Goal: Navigation & Orientation: Find specific page/section

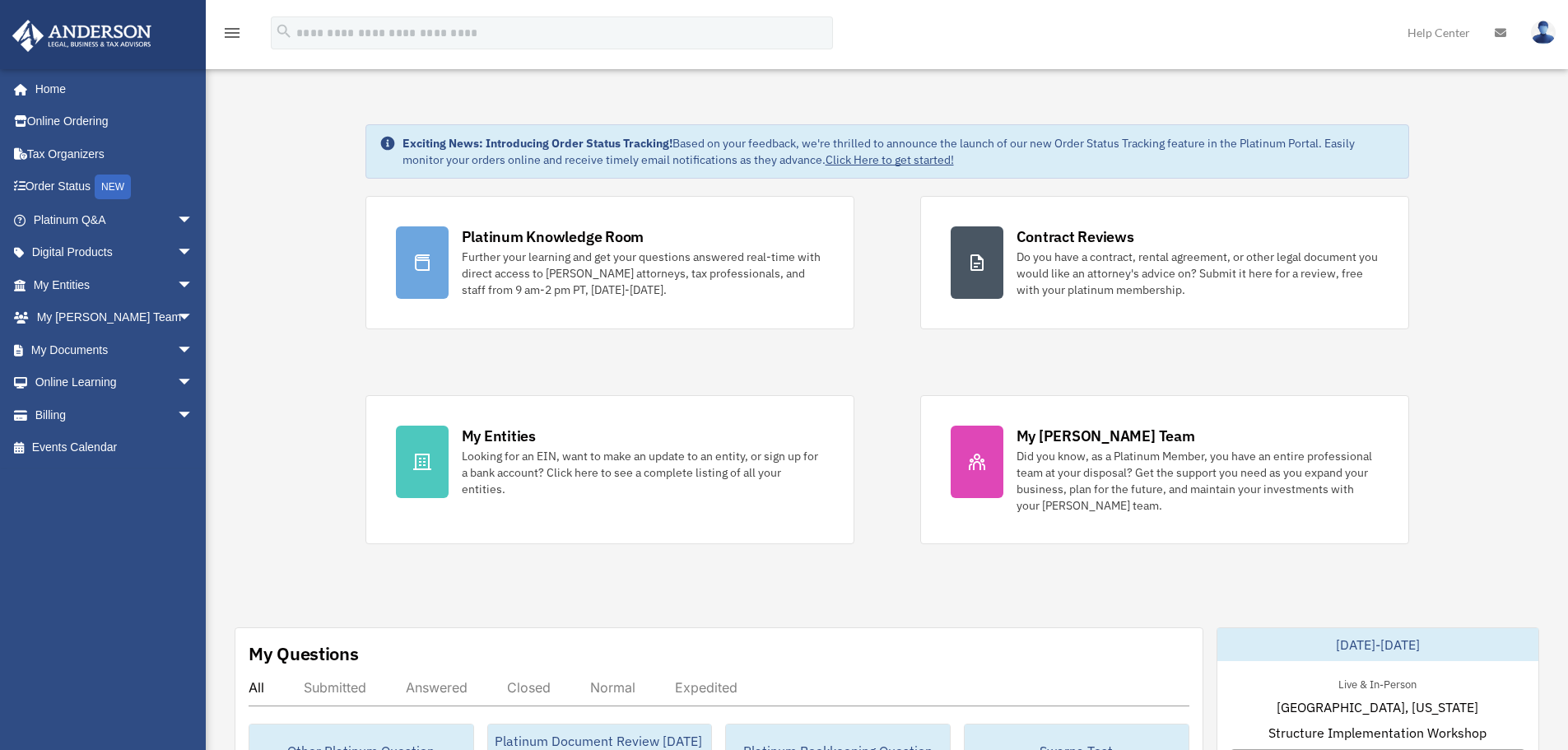
click at [177, 225] on span "arrow_drop_down" at bounding box center [193, 220] width 33 height 34
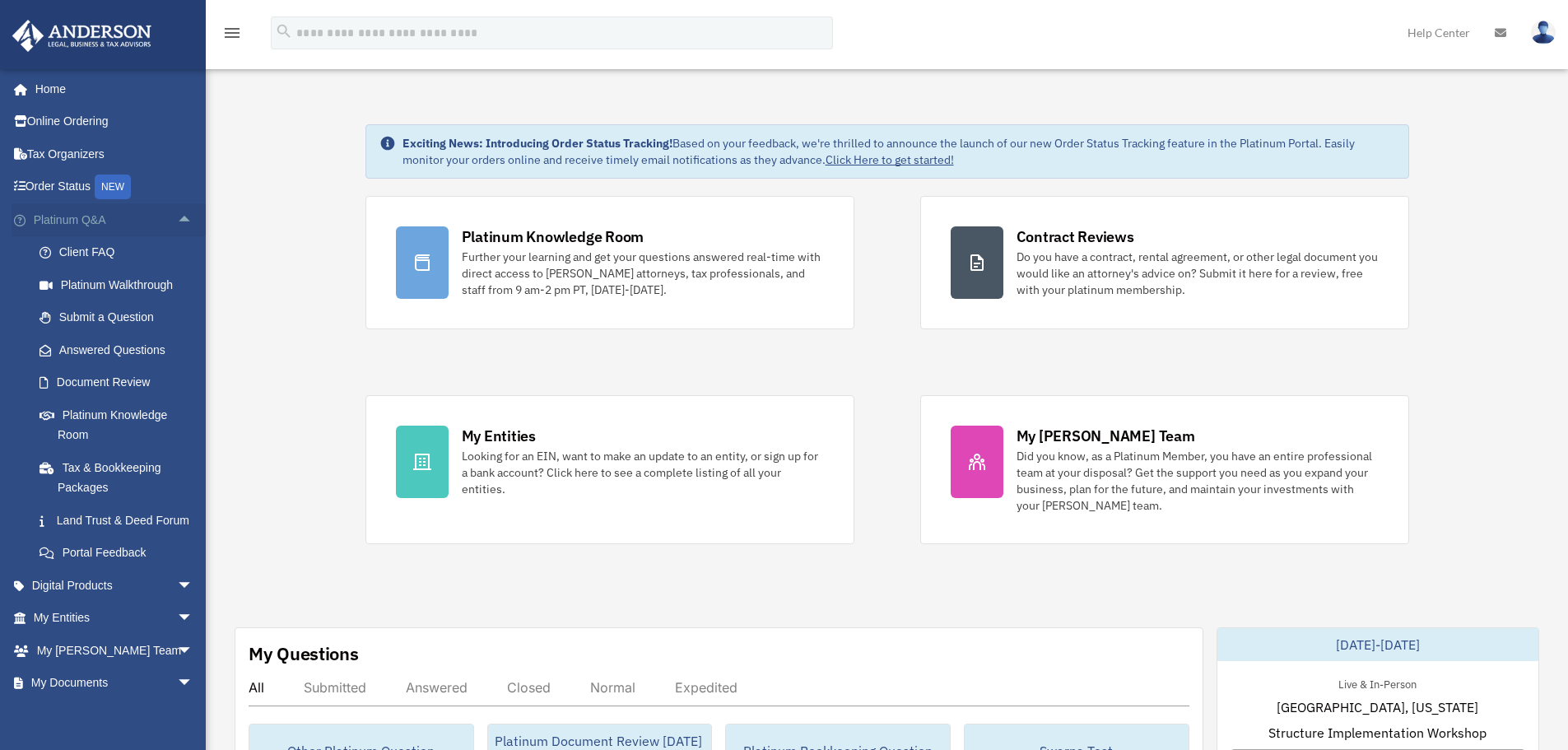
click at [139, 220] on link "Platinum Q&A arrow_drop_up" at bounding box center [115, 219] width 206 height 33
click at [64, 91] on link "Home" at bounding box center [115, 88] width 206 height 33
click at [177, 220] on span "arrow_drop_up" at bounding box center [193, 220] width 33 height 34
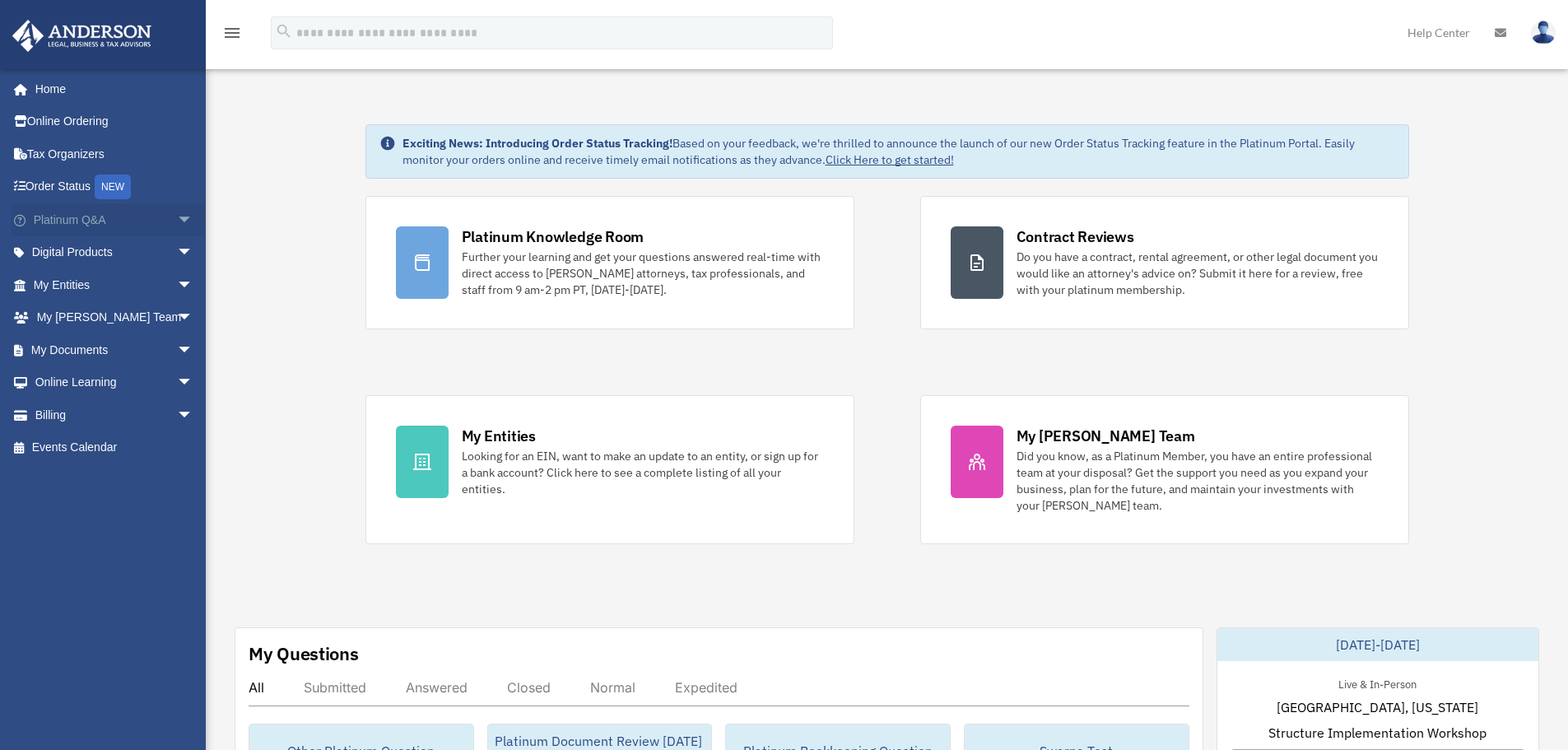
click at [177, 218] on span "arrow_drop_down" at bounding box center [193, 220] width 33 height 34
click at [715, 142] on div "Exciting News: Introducing Order Status Tracking! Based on your feedback, we're…" at bounding box center [898, 151] width 993 height 33
drag, startPoint x: 715, startPoint y: 142, endPoint x: 691, endPoint y: 143, distance: 24.0
click at [715, 143] on div "Exciting News: Introducing Order Status Tracking! Based on your feedback, we're…" at bounding box center [898, 151] width 993 height 33
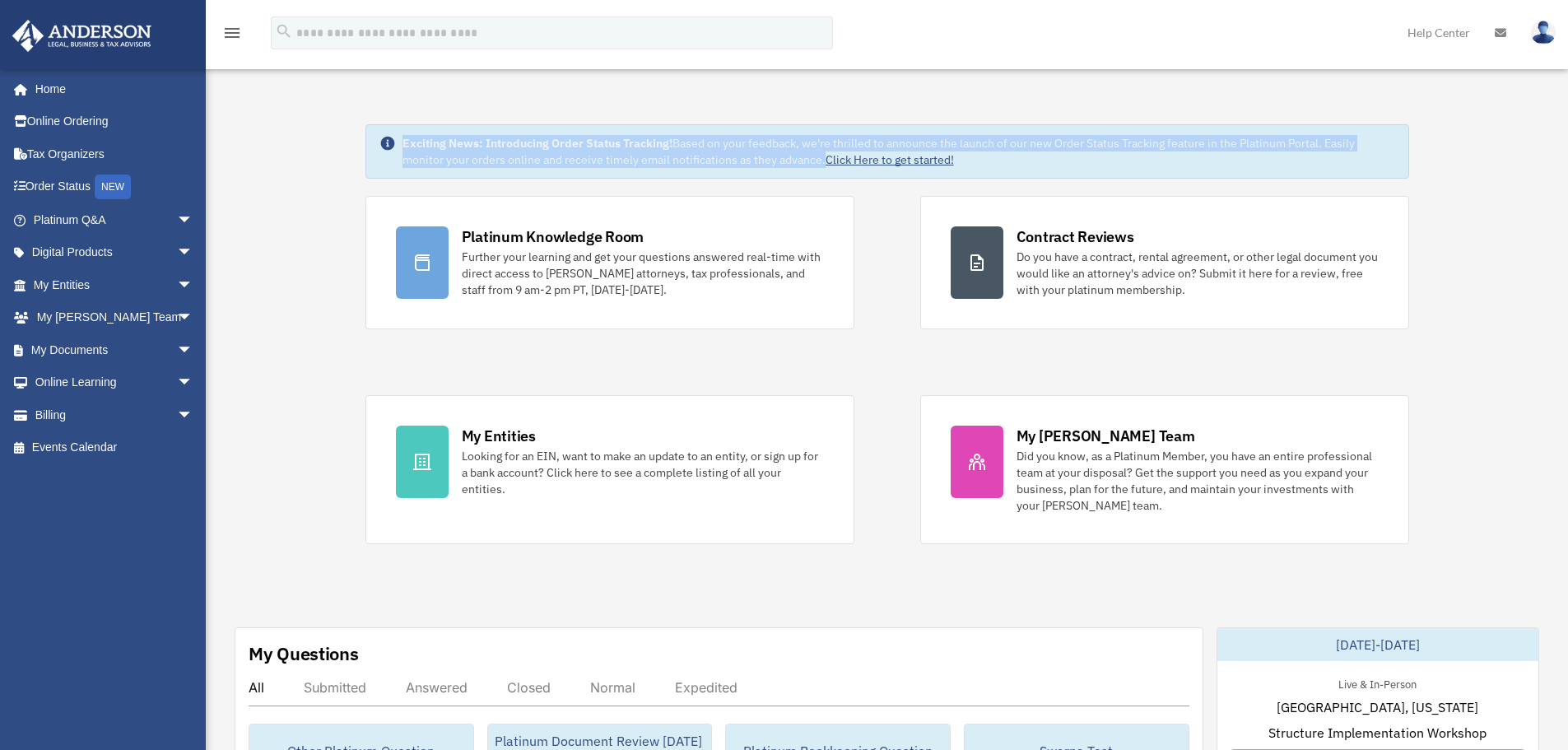
click at [659, 147] on strong "Exciting News: Introducing Order Status Tracking!" at bounding box center [537, 143] width 270 height 15
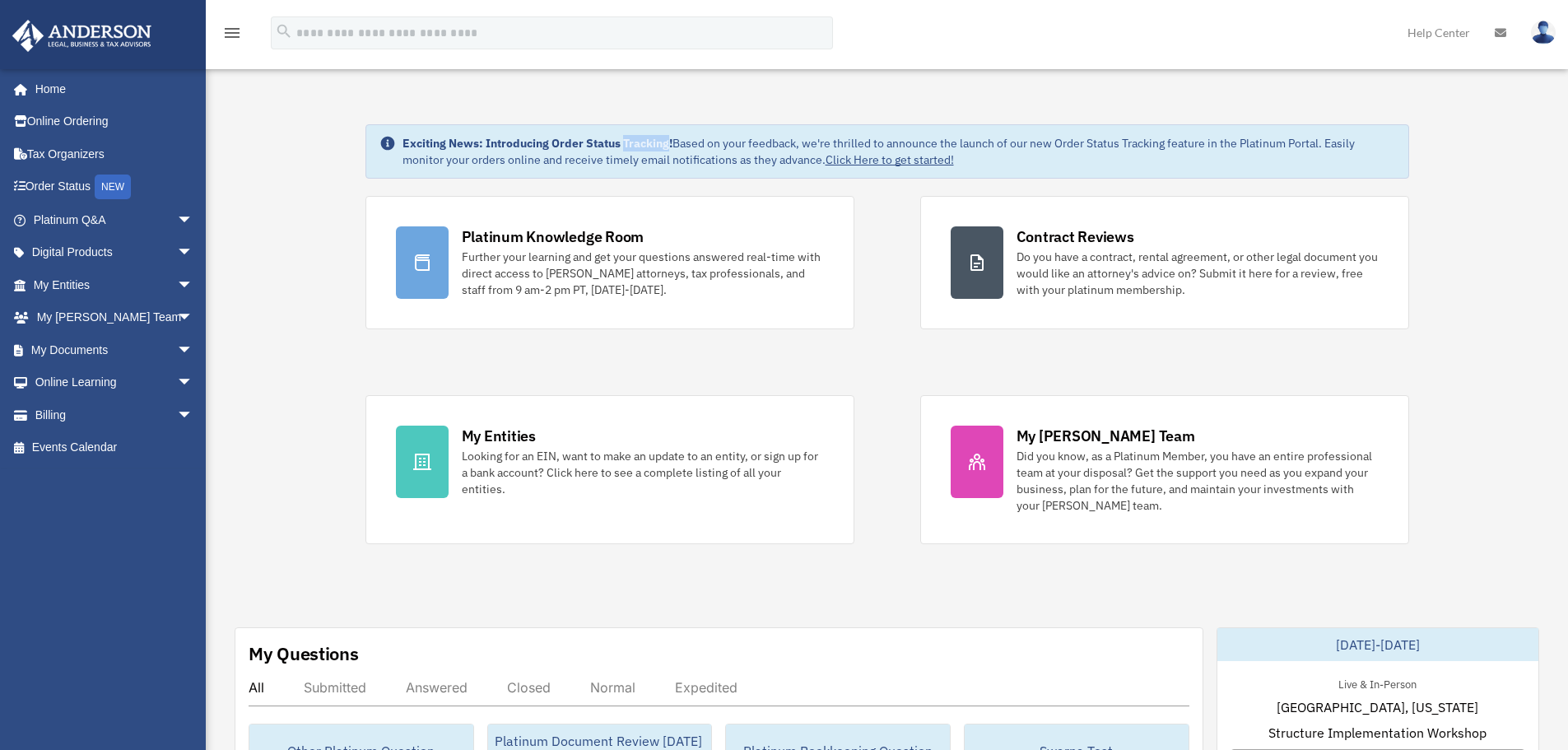
click at [659, 147] on strong "Exciting News: Introducing Order Status Tracking!" at bounding box center [537, 143] width 270 height 15
click at [707, 147] on div "Exciting News: Introducing Order Status Tracking! Based on your feedback, we're…" at bounding box center [898, 151] width 993 height 33
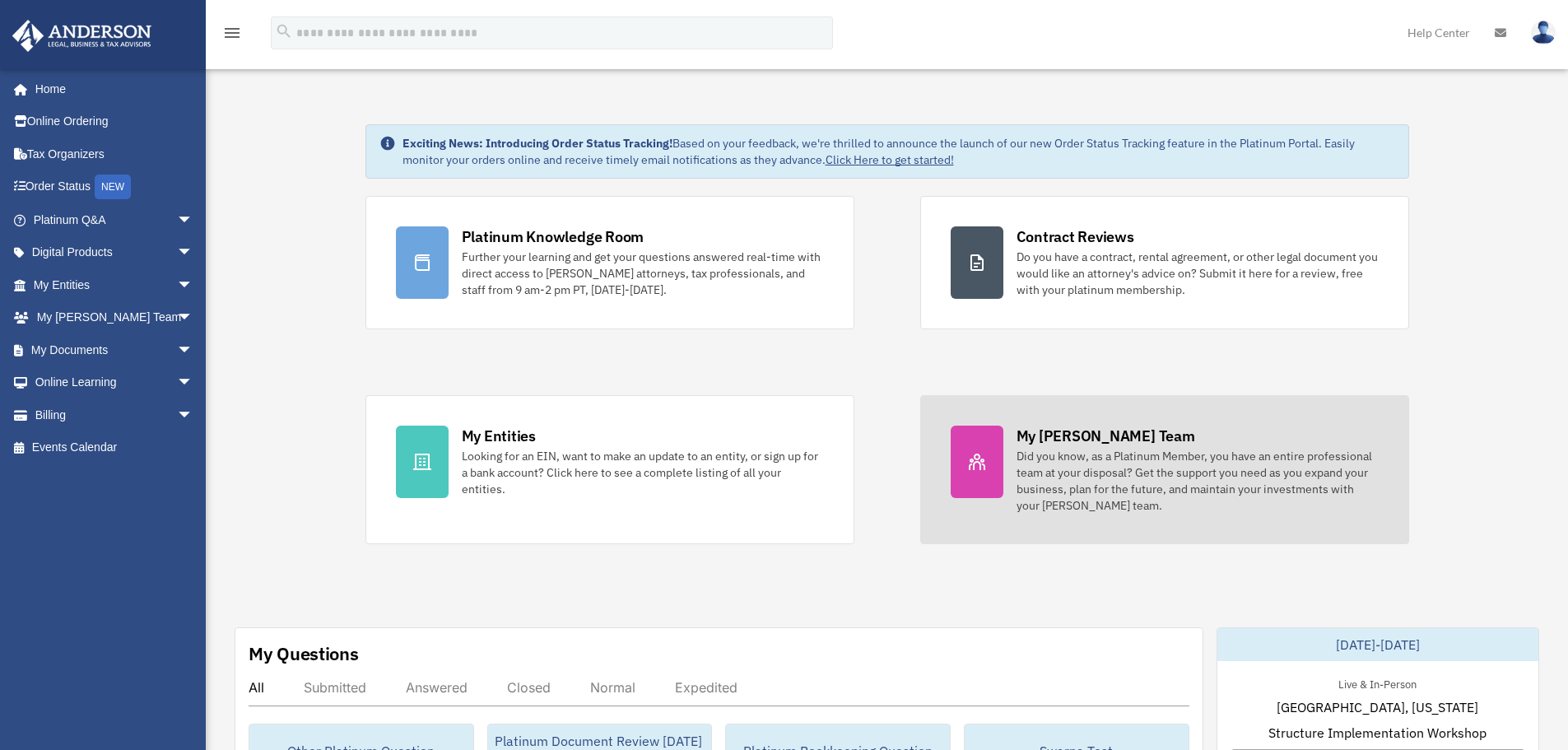
click at [1058, 445] on div "My [PERSON_NAME] Team" at bounding box center [1106, 435] width 178 height 20
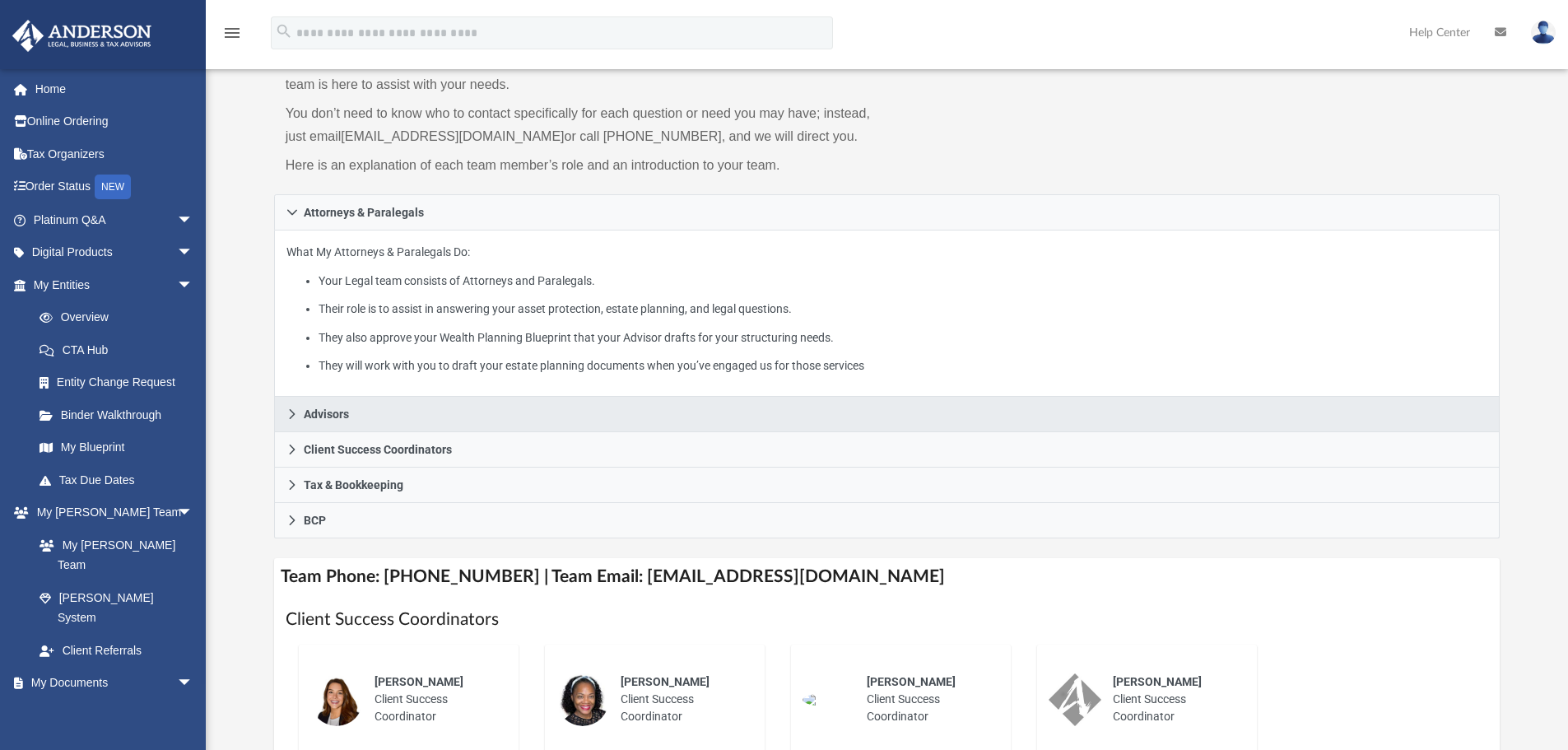
scroll to position [165, 0]
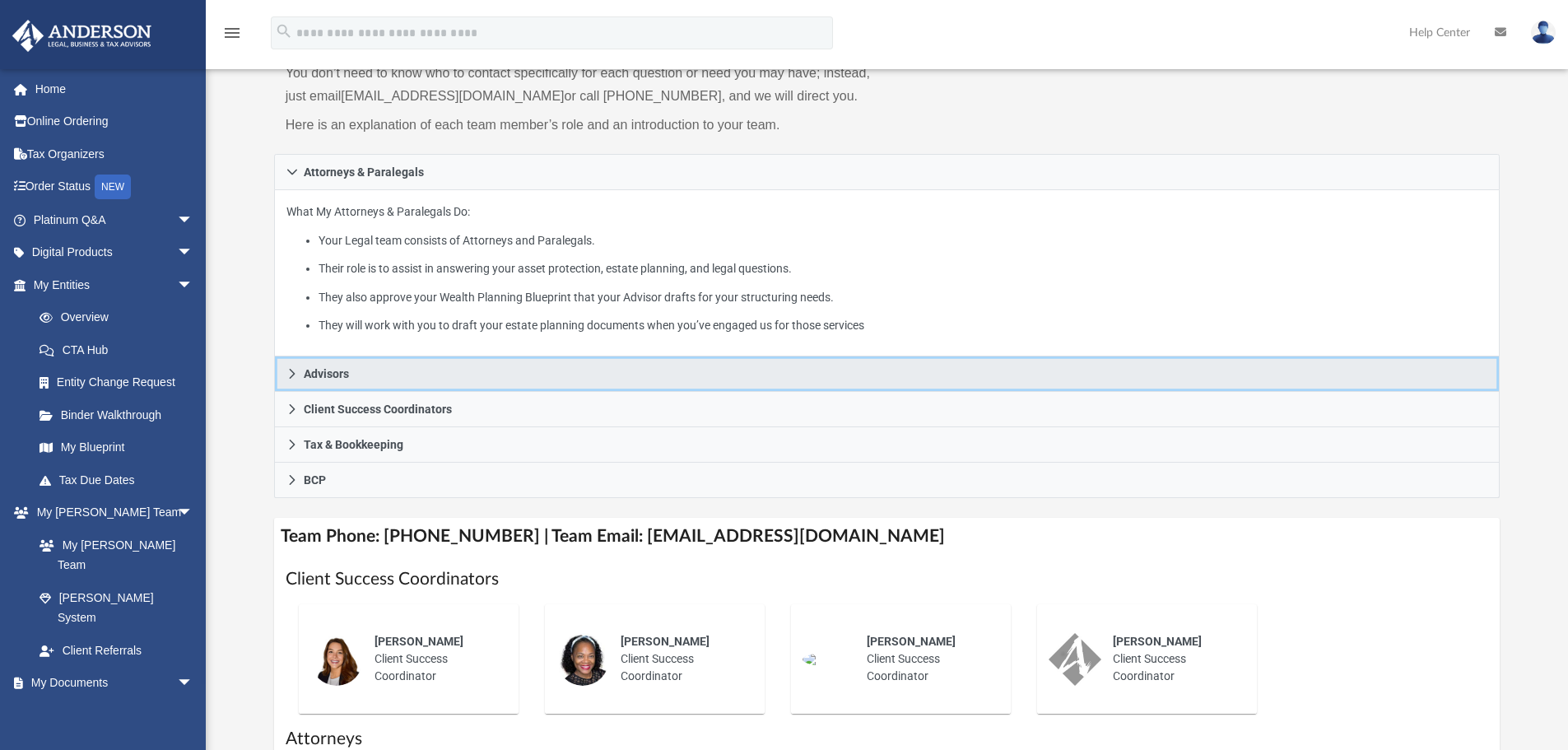
click at [380, 364] on link "Advisors" at bounding box center [888, 374] width 1227 height 35
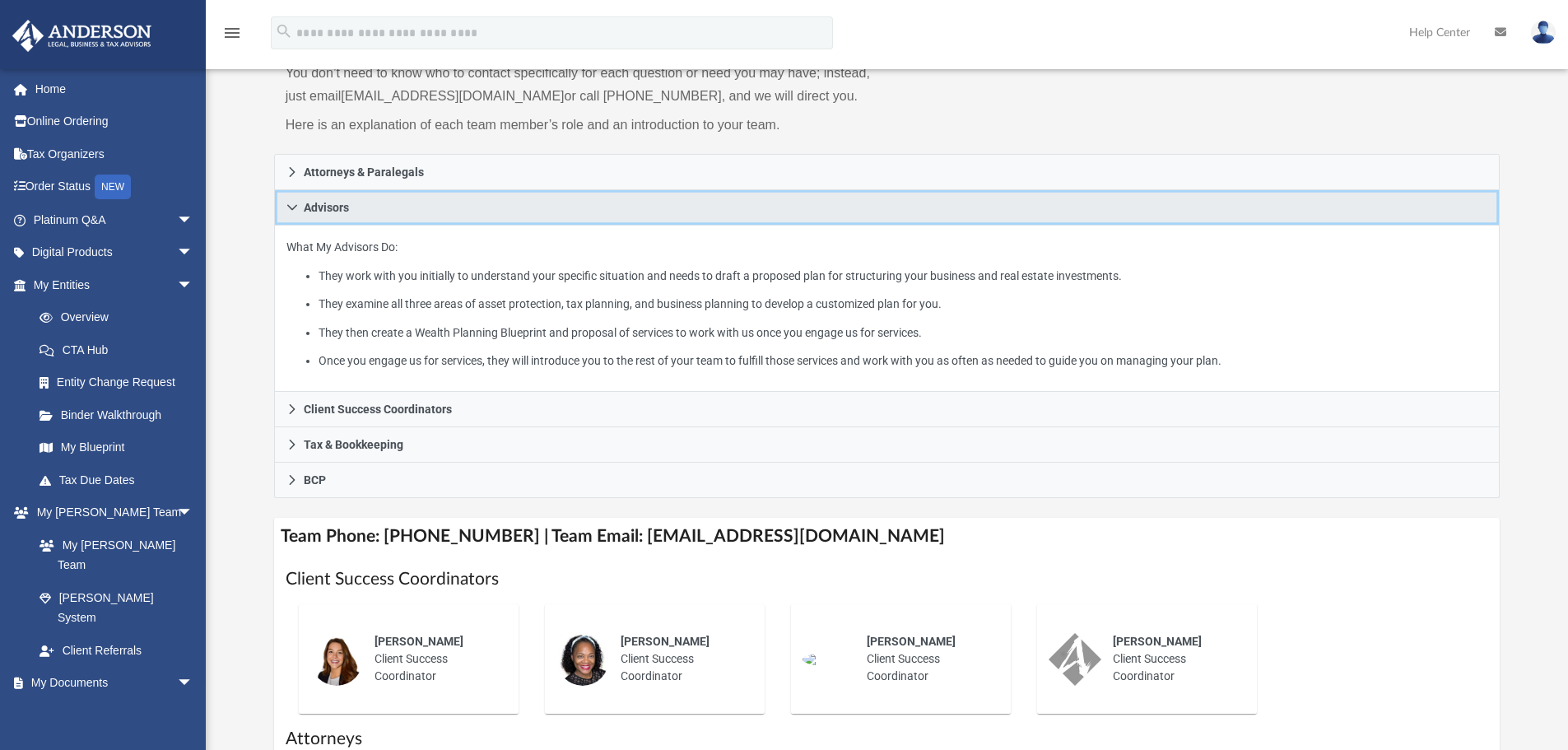
click at [402, 208] on link "Advisors" at bounding box center [888, 207] width 1227 height 35
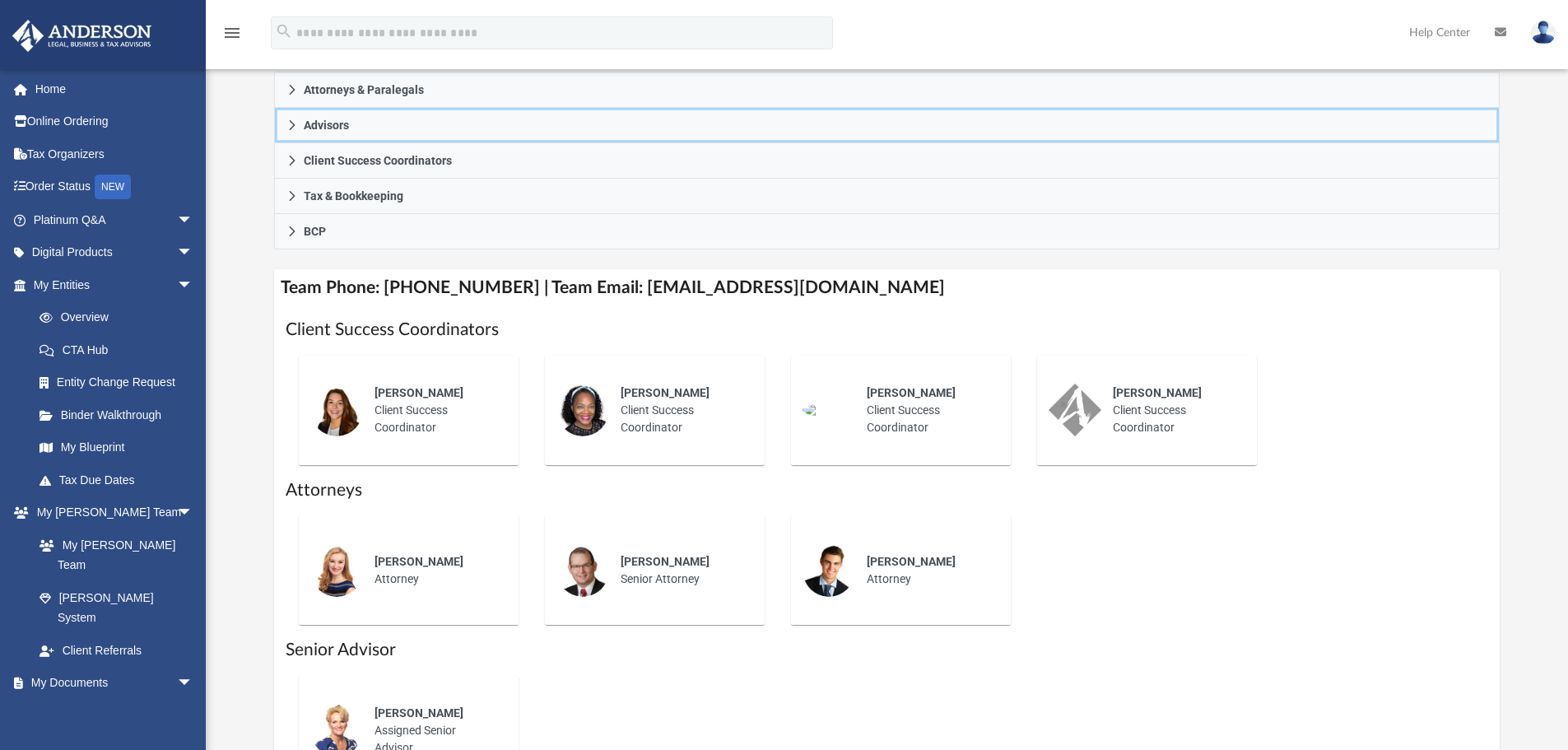
scroll to position [658, 0]
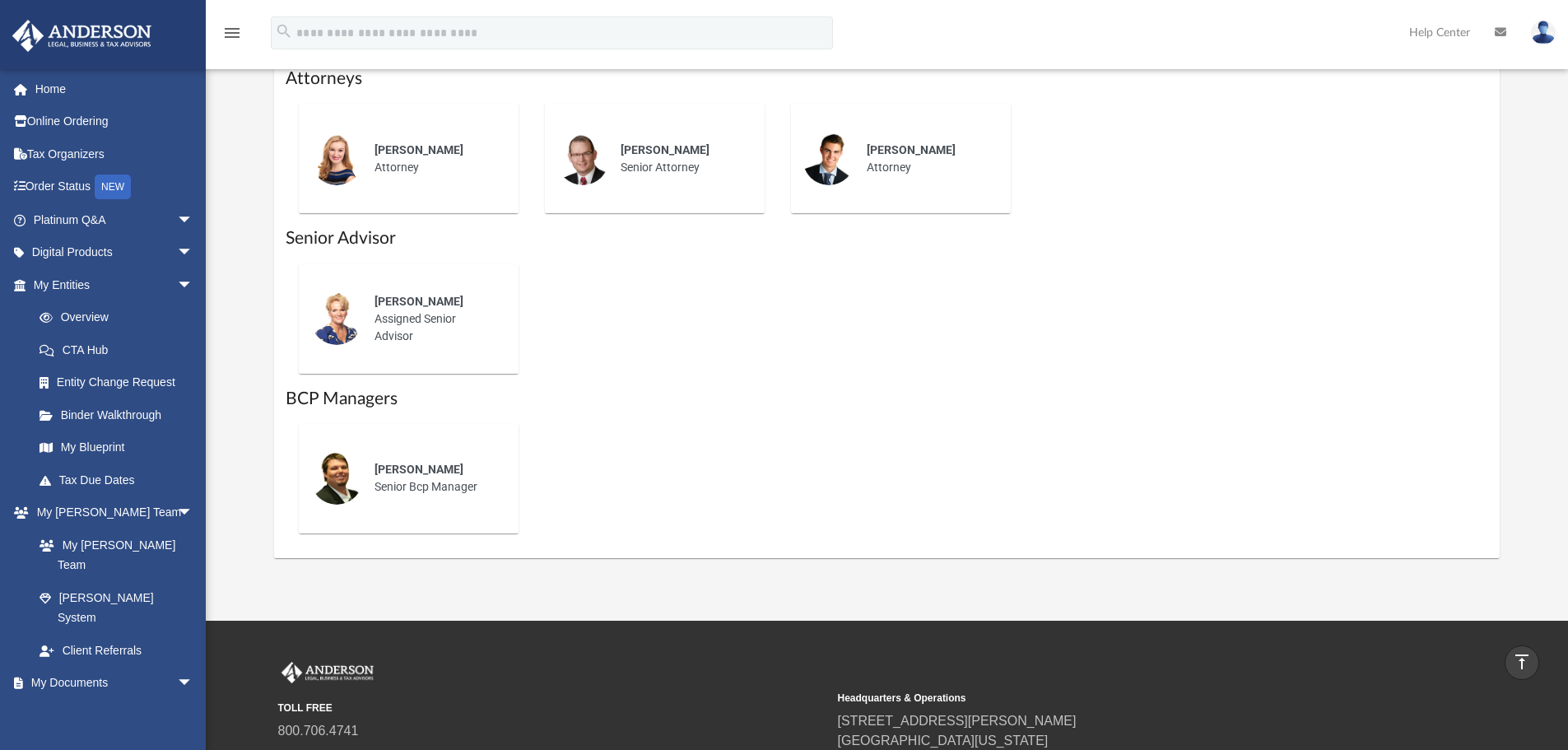
click at [347, 474] on img at bounding box center [337, 478] width 53 height 53
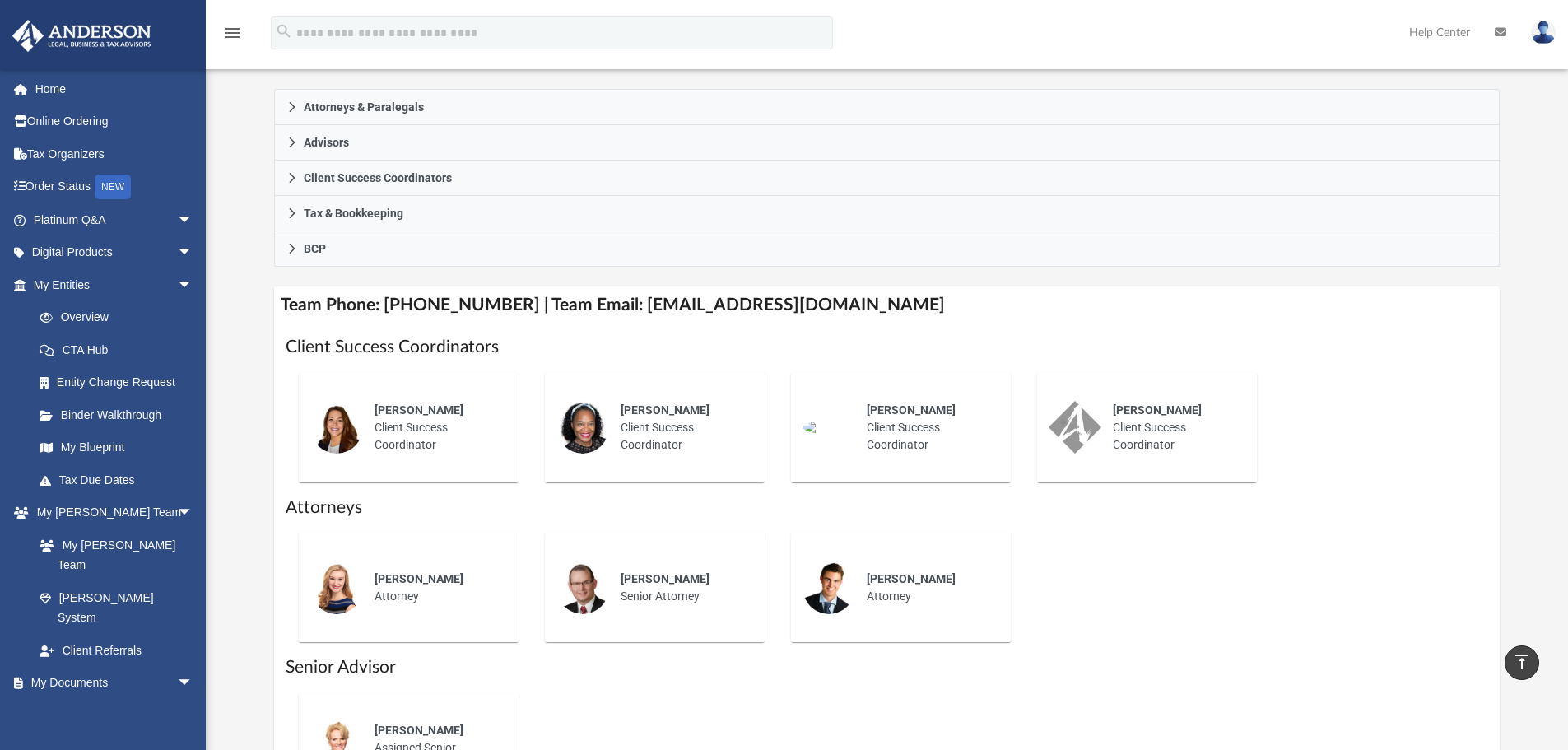
scroll to position [165, 0]
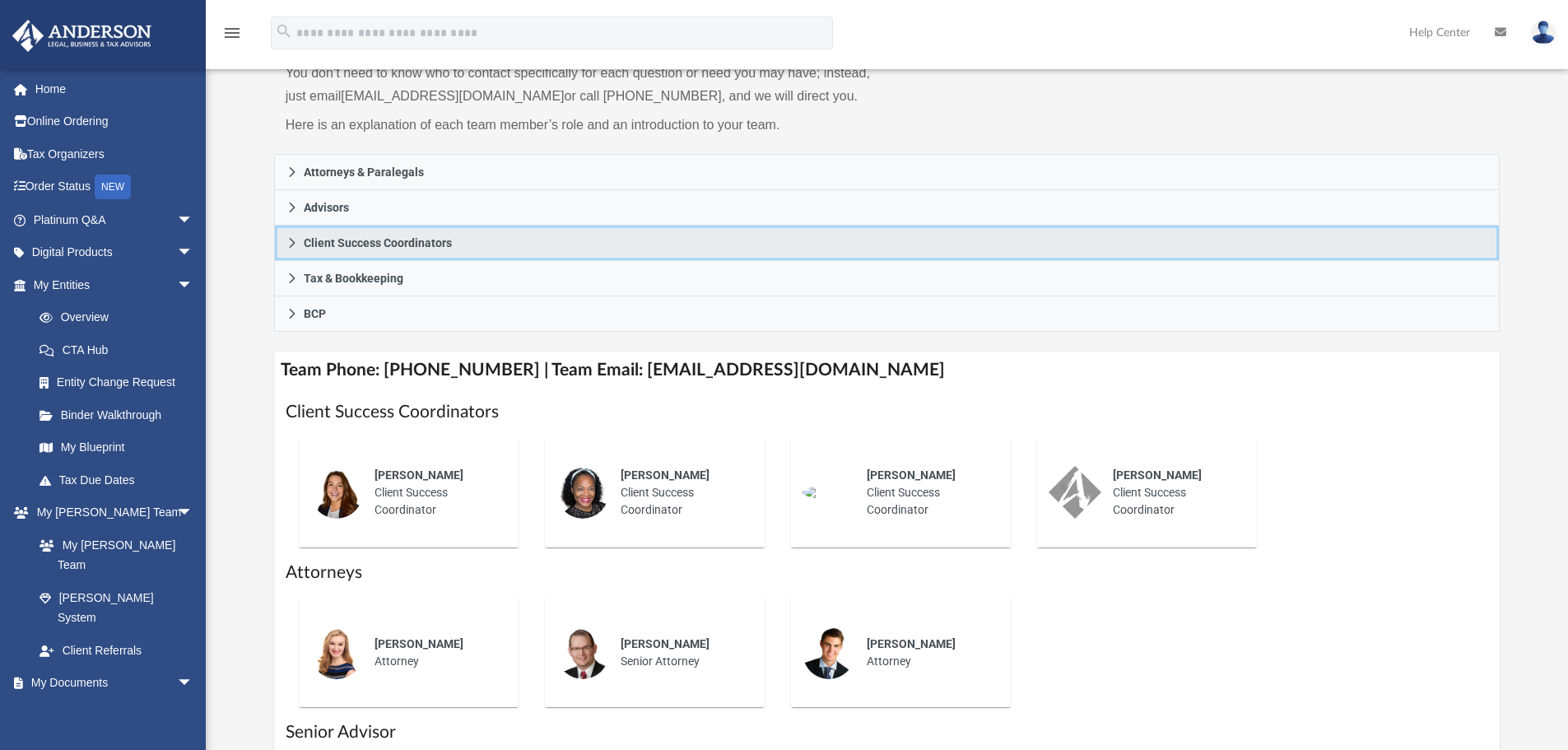
click at [294, 245] on icon at bounding box center [292, 243] width 11 height 11
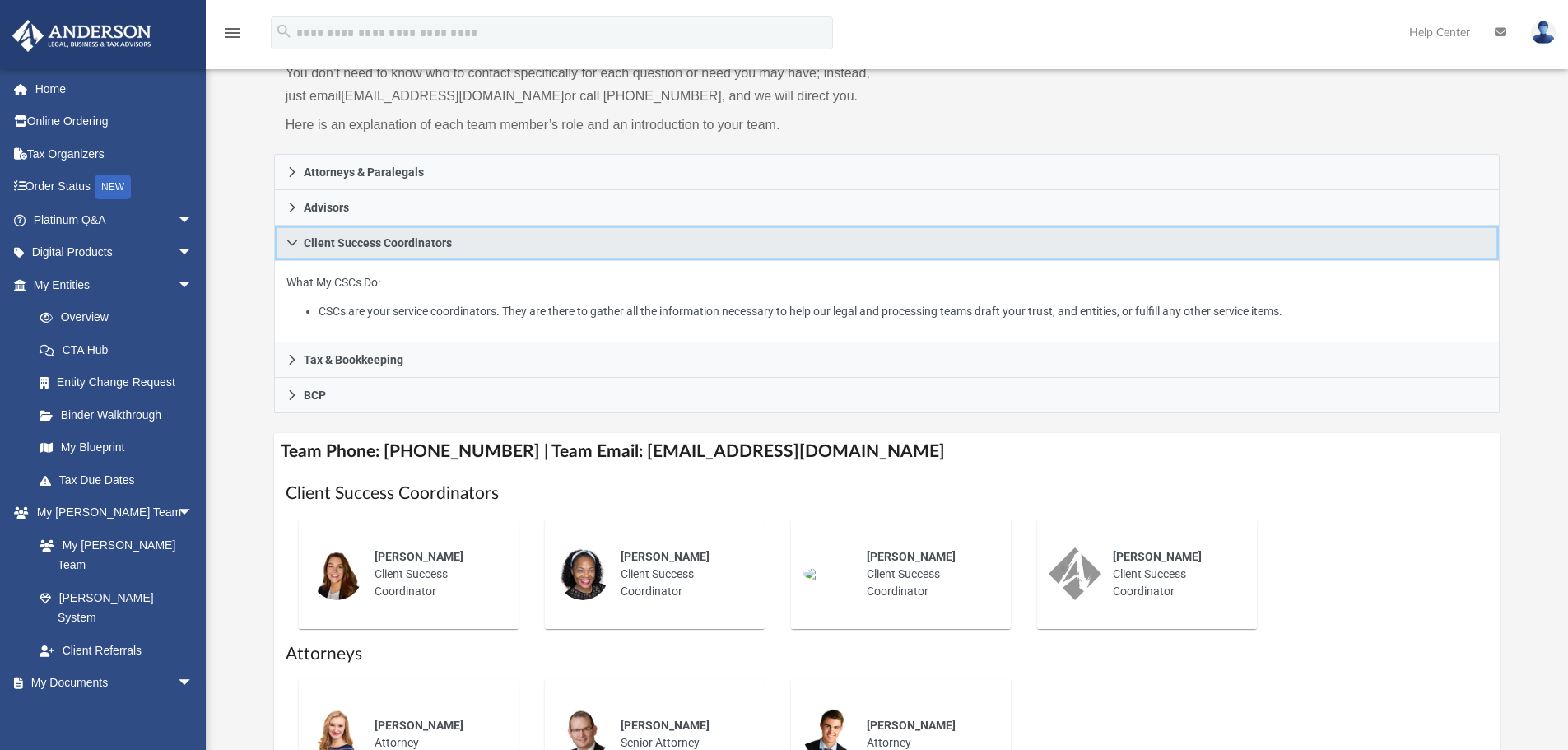
click at [292, 238] on icon at bounding box center [292, 243] width 11 height 11
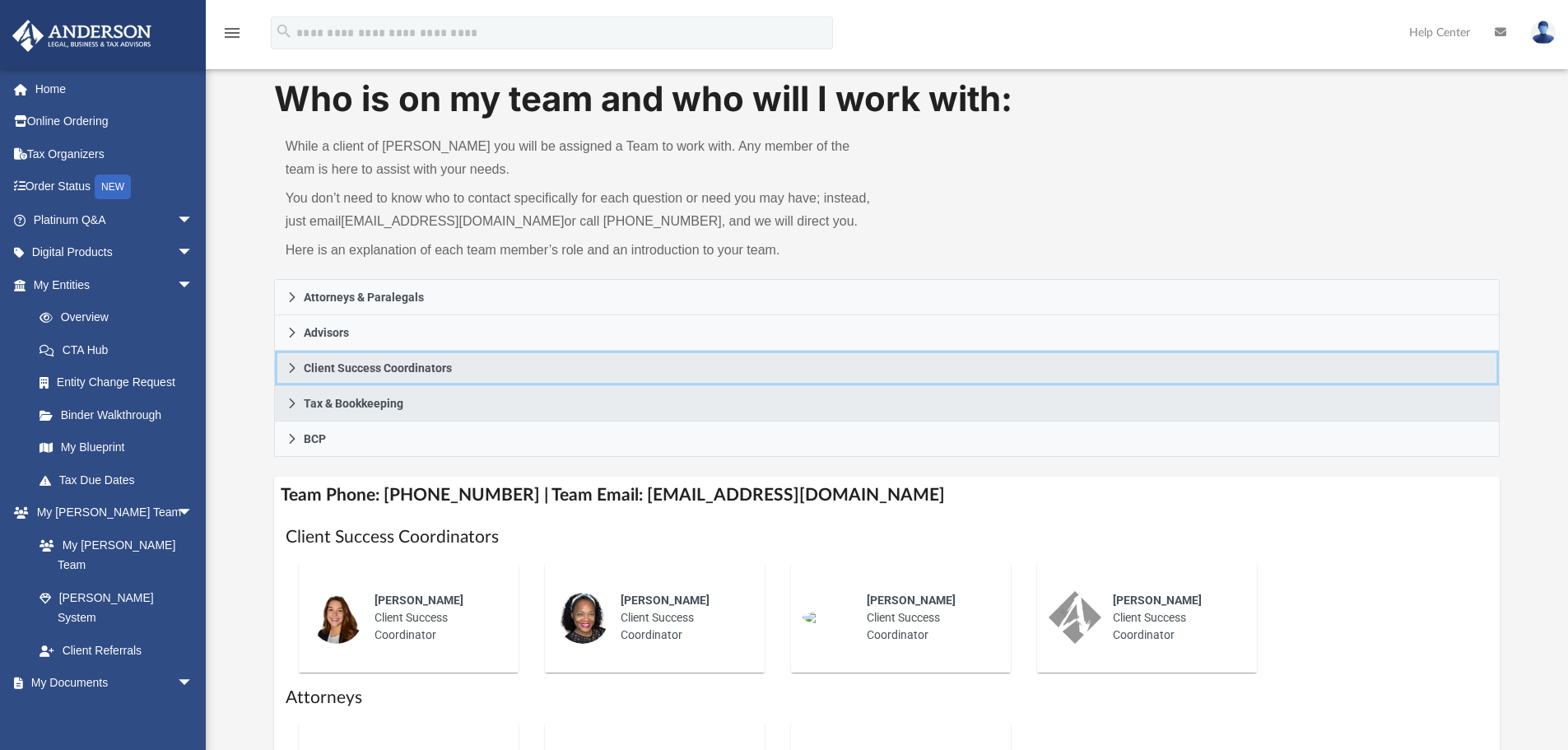
scroll to position [0, 0]
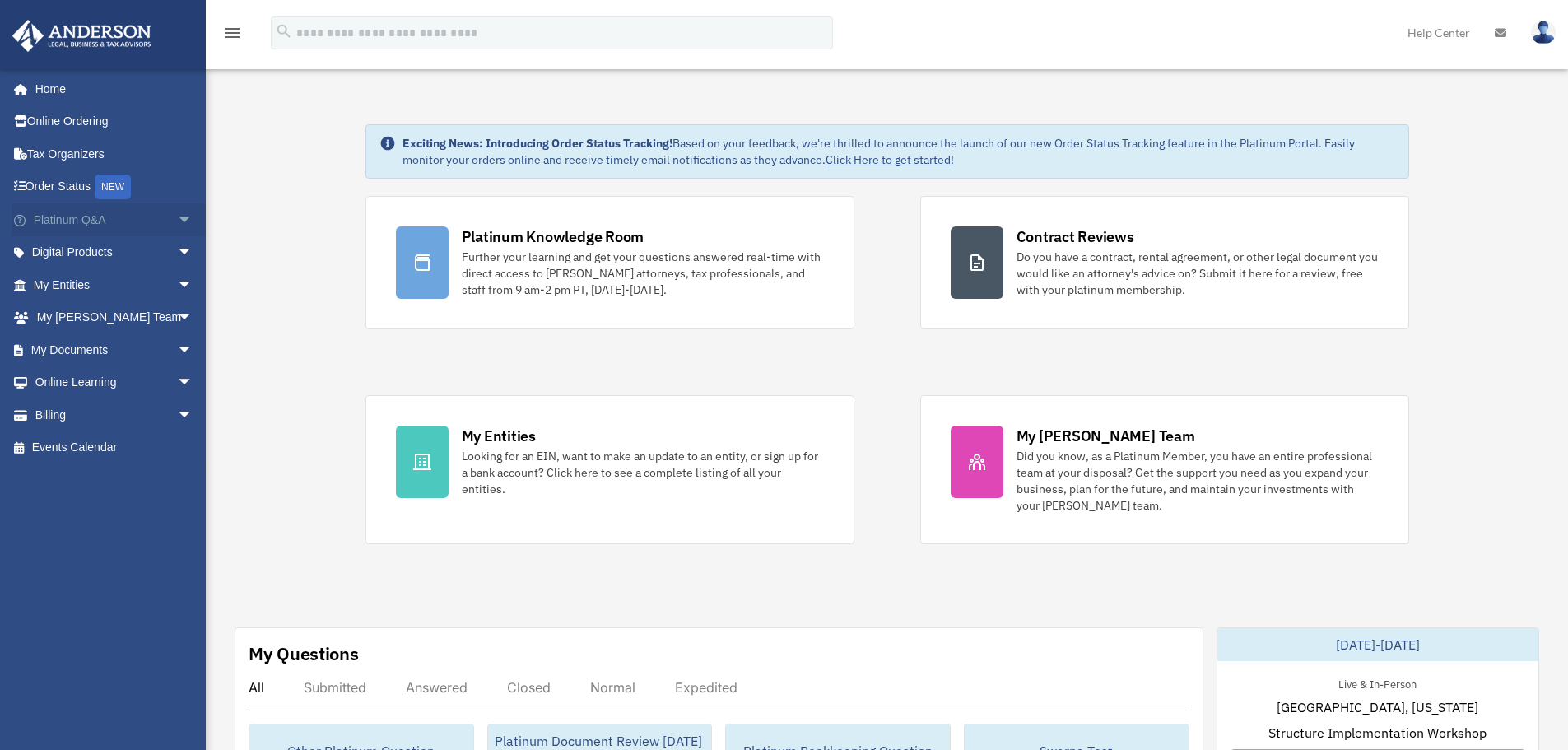
click at [182, 225] on span "arrow_drop_down" at bounding box center [193, 220] width 33 height 34
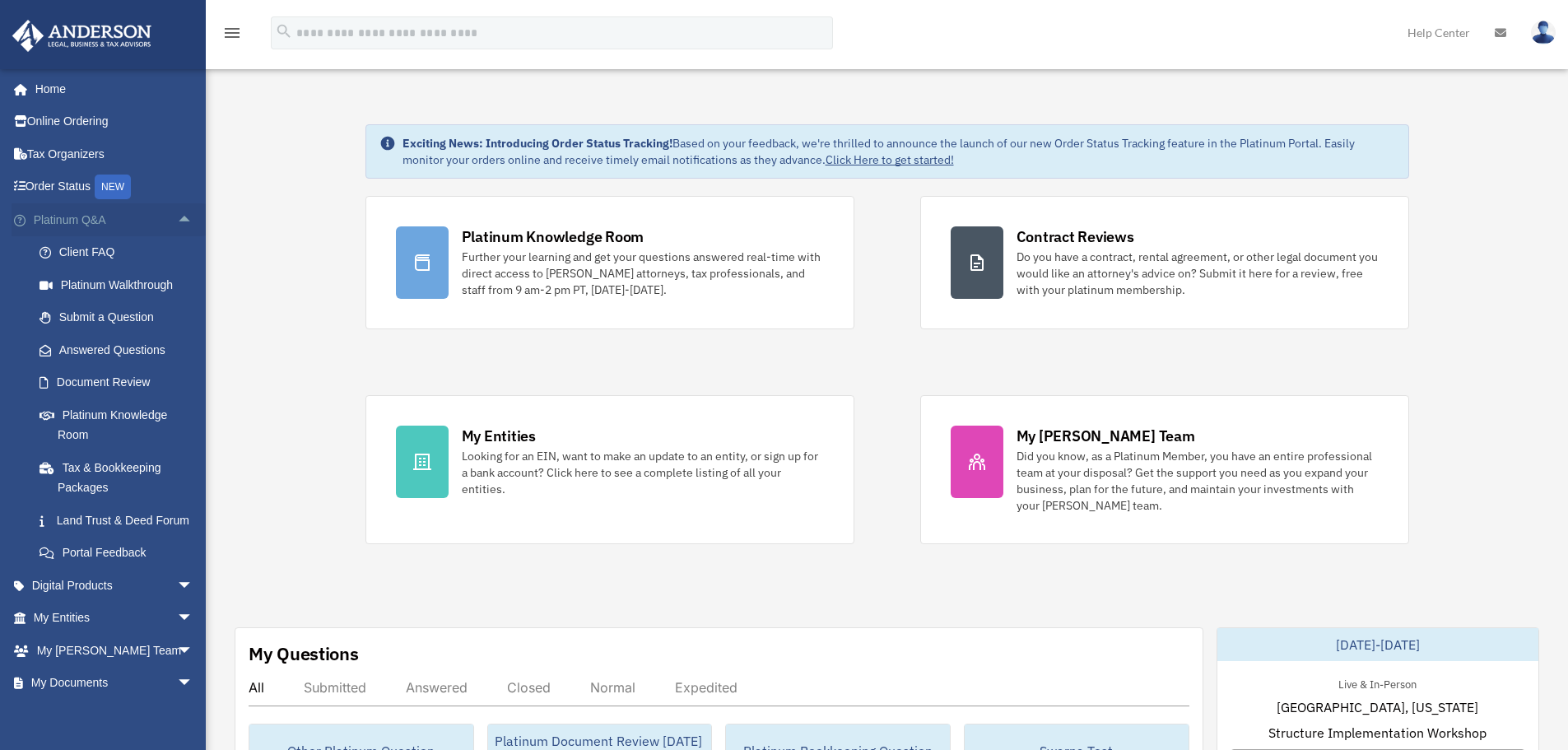
click at [177, 216] on span "arrow_drop_up" at bounding box center [193, 220] width 33 height 34
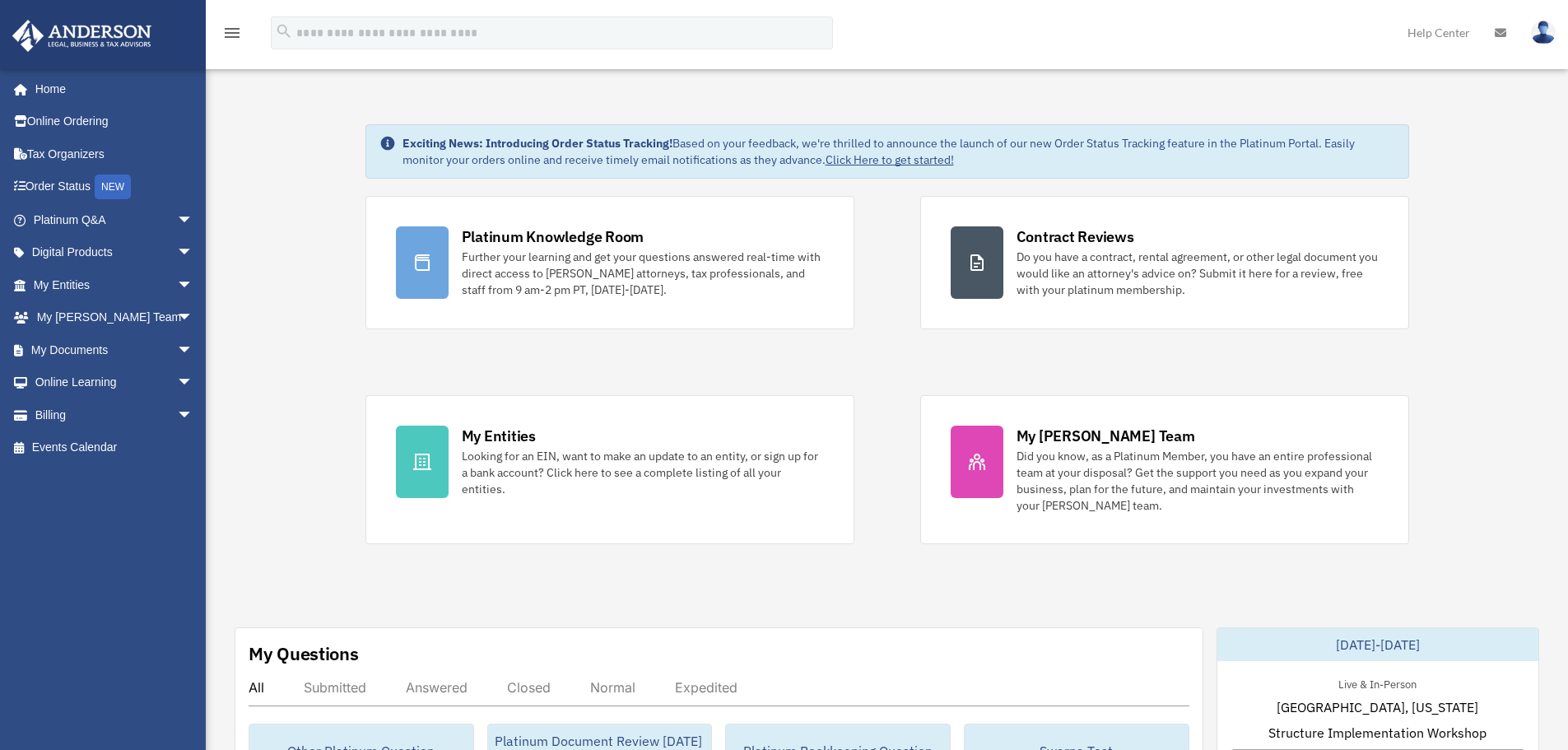
click at [180, 223] on span "arrow_drop_down" at bounding box center [193, 220] width 33 height 34
